Goal: Transaction & Acquisition: Purchase product/service

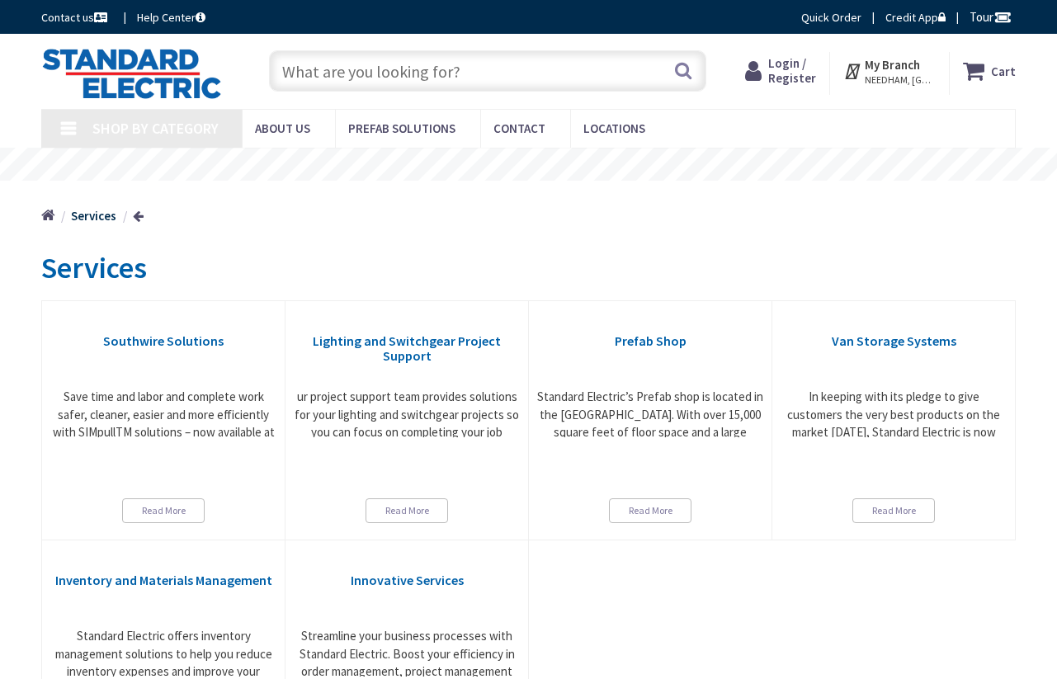
type input "[STREET_ADDRESS]"
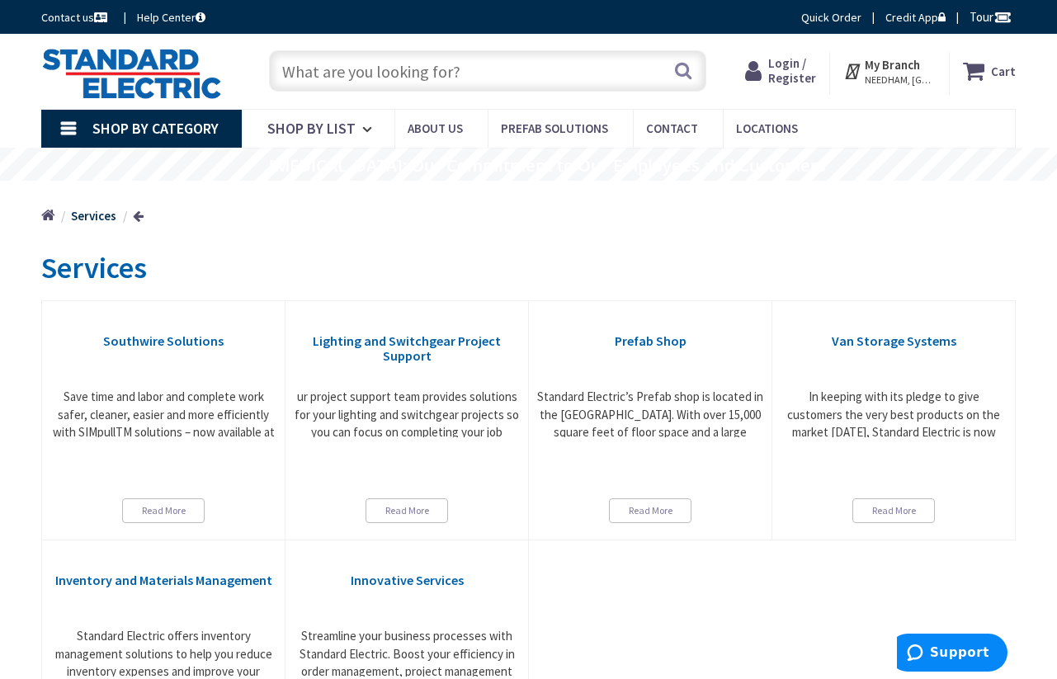
click at [363, 75] on input "text" at bounding box center [487, 70] width 437 height 41
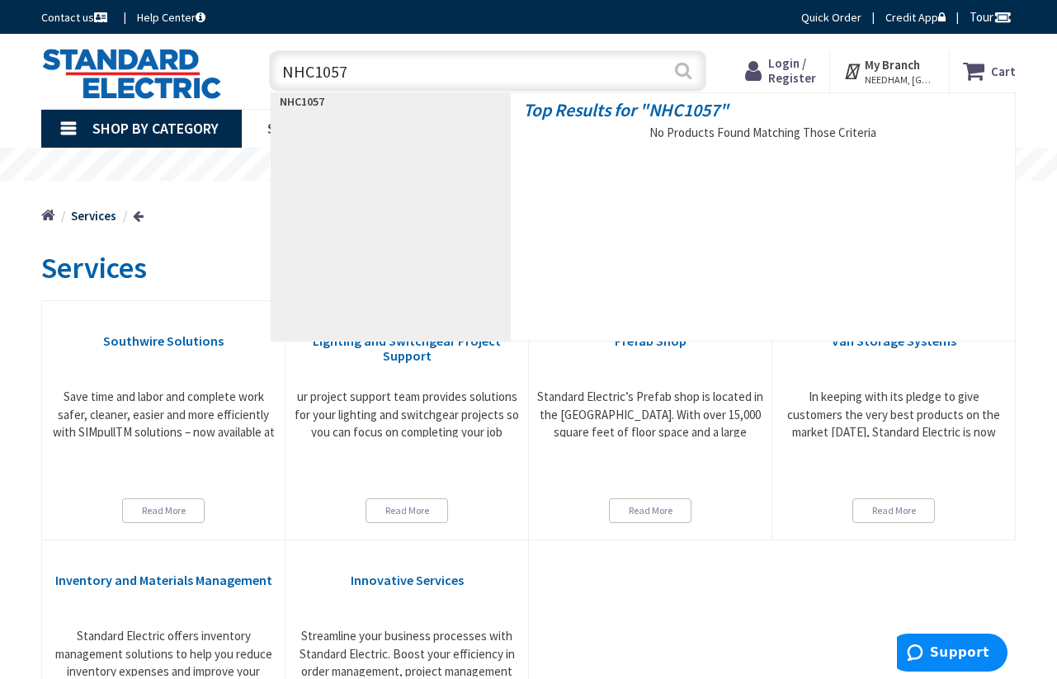
type input "NHC1057"
click at [683, 69] on button "Search" at bounding box center [683, 70] width 21 height 37
